Goal: Check status: Check status

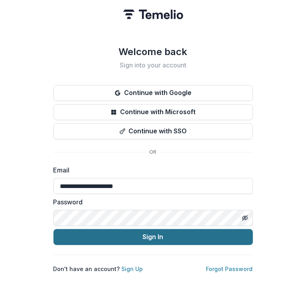
click at [119, 230] on button "Sign In" at bounding box center [152, 237] width 199 height 16
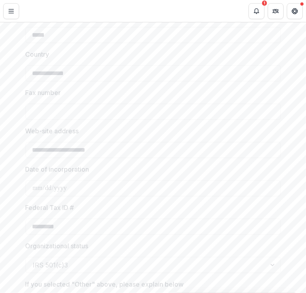
scroll to position [175, 0]
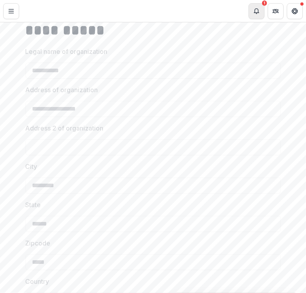
click at [260, 12] on button "Notifications" at bounding box center [256, 11] width 16 height 16
click at [17, 14] on button "Toggle Menu" at bounding box center [11, 11] width 16 height 16
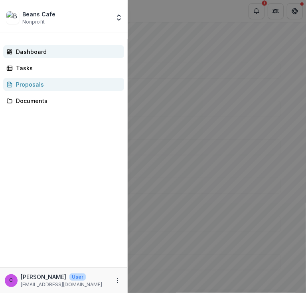
click at [30, 50] on div "Dashboard" at bounding box center [67, 51] width 102 height 8
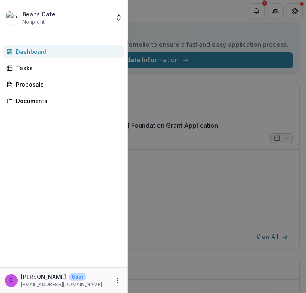
click at [287, 101] on div "Beans Cafe Nonprofit Team Settings Settings Dashboard Tasks Proposals Documents…" at bounding box center [153, 146] width 306 height 293
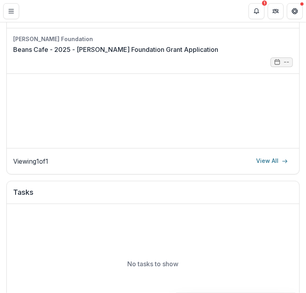
scroll to position [252, 0]
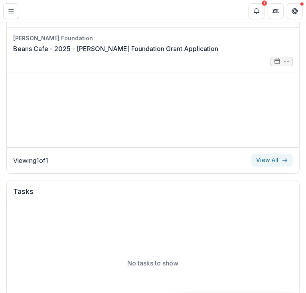
click at [273, 167] on link "View All" at bounding box center [271, 160] width 41 height 13
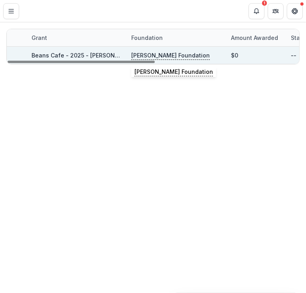
click at [155, 55] on p "[PERSON_NAME] Foundation" at bounding box center [170, 55] width 79 height 9
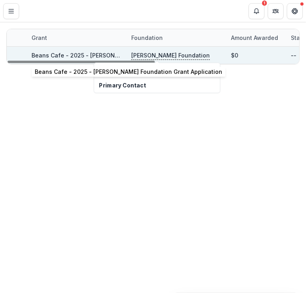
click at [65, 55] on link "Beans Cafe - 2025 - [PERSON_NAME] Foundation Grant Application" at bounding box center [124, 55] width 187 height 7
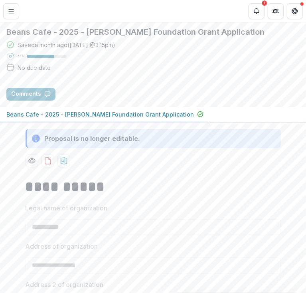
scroll to position [19, 0]
